Goal: Navigation & Orientation: Find specific page/section

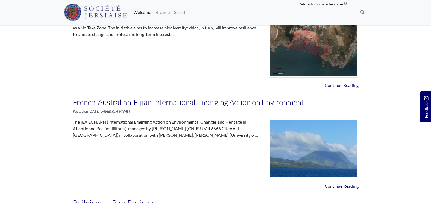
scroll to position [472, 0]
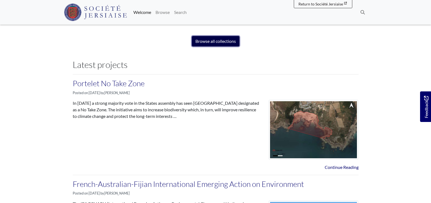
click at [218, 46] on link "Browse all collections" at bounding box center [216, 41] width 48 height 10
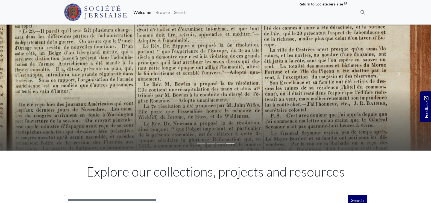
scroll to position [0, 0]
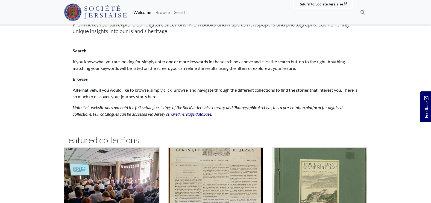
scroll to position [199, 0]
